Goal: Task Accomplishment & Management: Use online tool/utility

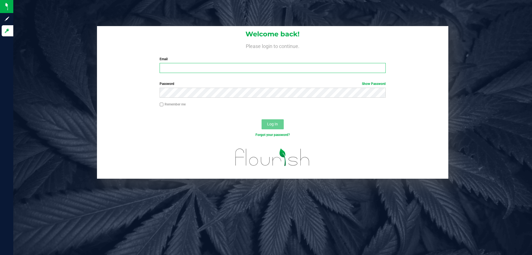
click at [220, 72] on input "Email" at bounding box center [273, 68] width 226 height 10
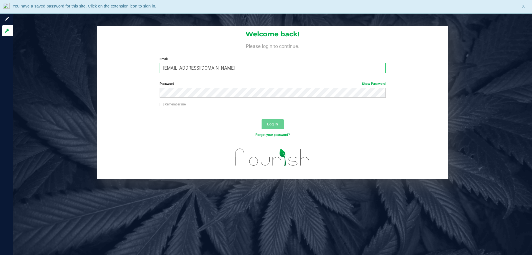
type input "[EMAIL_ADDRESS][DOMAIN_NAME]"
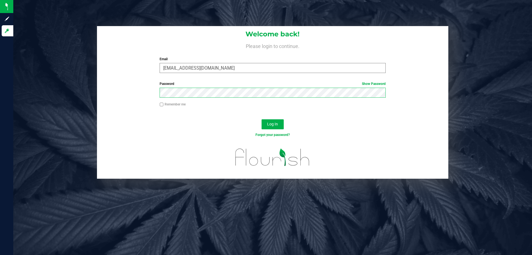
click at [262, 119] on button "Log In" at bounding box center [273, 124] width 22 height 10
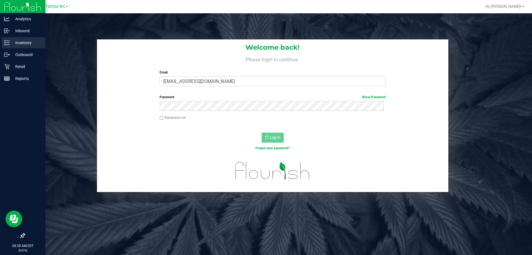
click at [22, 42] on p "Inventory" at bounding box center [26, 42] width 33 height 7
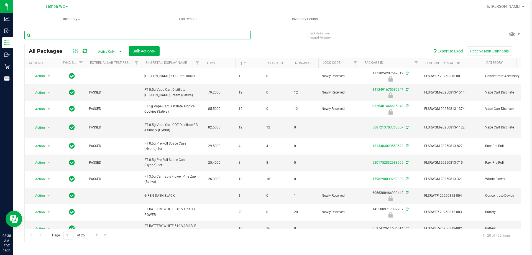
click at [92, 33] on input "text" at bounding box center [137, 35] width 226 height 8
paste input "W-AUG25GRZ01-0809"
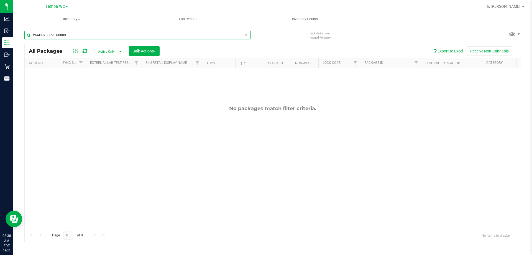
type input "W-AUG25GRZ01-0809"
drag, startPoint x: 115, startPoint y: 97, endPoint x: 115, endPoint y: 94, distance: 2.8
click at [115, 95] on div "No packages match filter criteria." at bounding box center [273, 167] width 496 height 198
